Goal: Task Accomplishment & Management: Complete application form

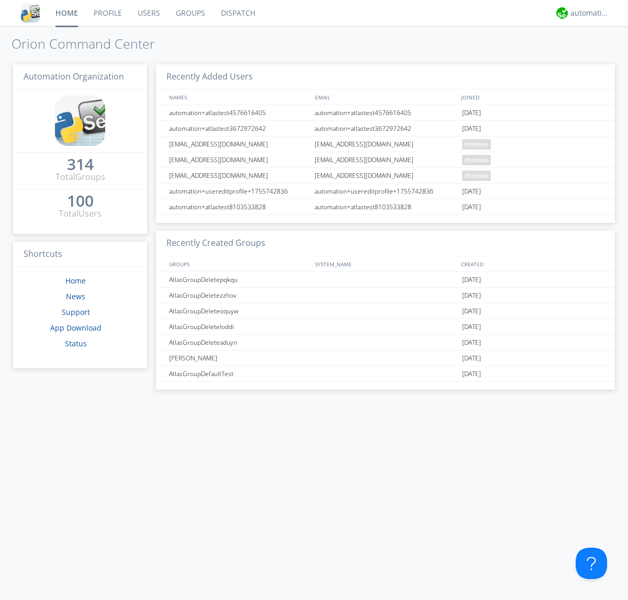
click at [148, 13] on link "Users" at bounding box center [149, 13] width 38 height 26
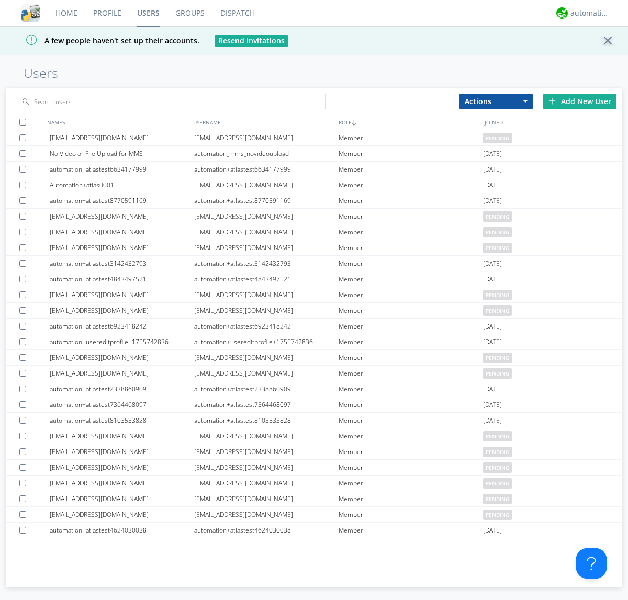
click at [579, 101] on div "Add New User" at bounding box center [579, 102] width 73 height 16
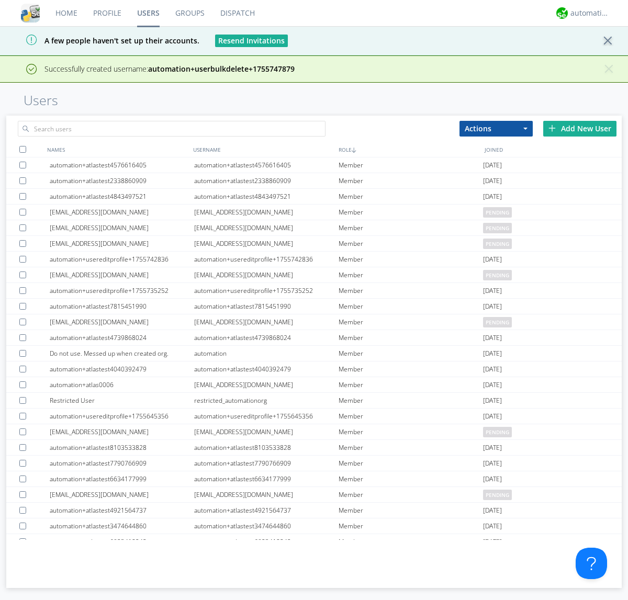
click at [579, 128] on div "Add New User" at bounding box center [579, 129] width 73 height 16
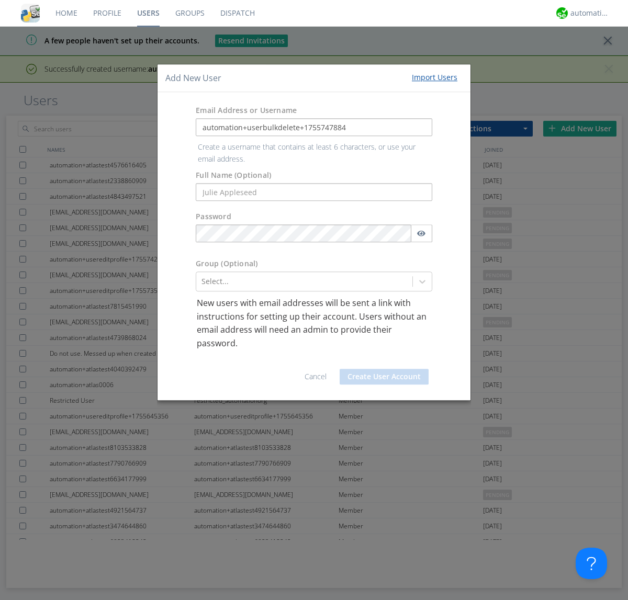
type input "automation+userbulkdelete+1755747884"
click at [384, 369] on button "Create User Account" at bounding box center [383, 377] width 89 height 16
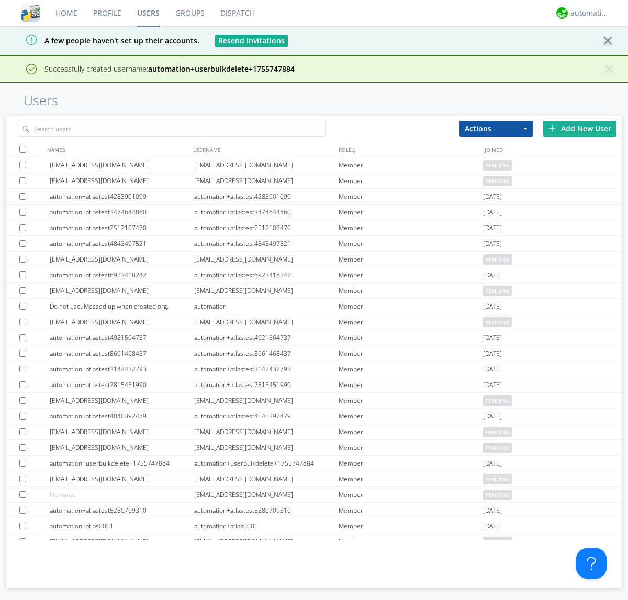
click at [579, 128] on div "Add New User" at bounding box center [579, 129] width 73 height 16
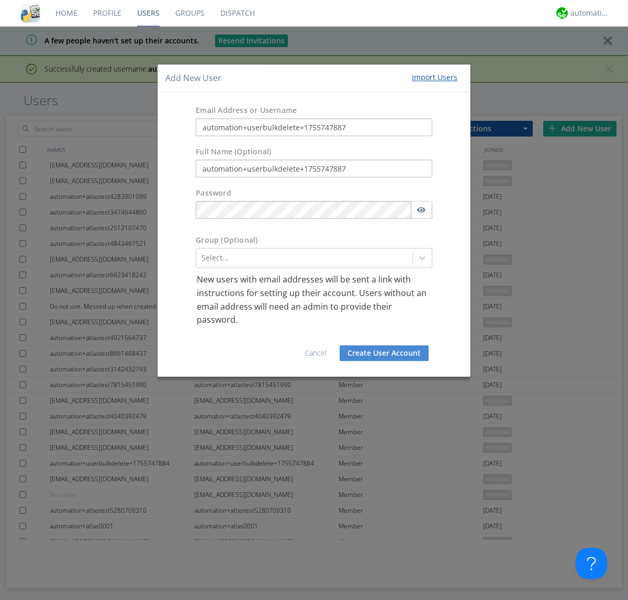
click at [384, 352] on button "Create User Account" at bounding box center [383, 353] width 89 height 16
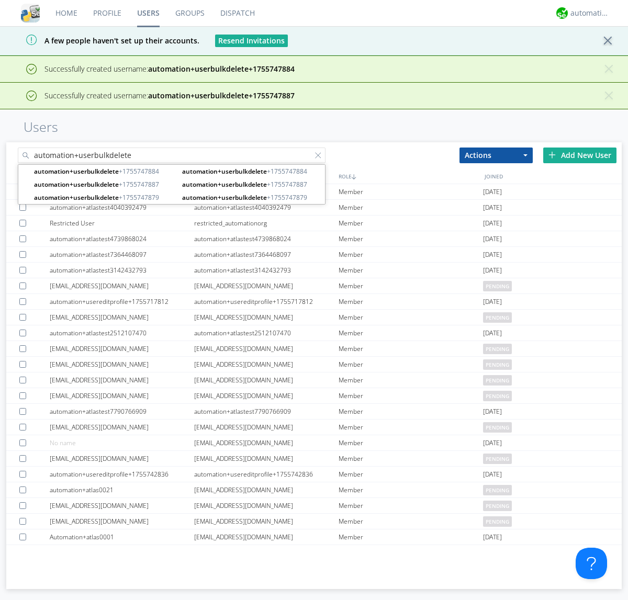
type input "automation+userbulkdelete"
